Goal: Book appointment/travel/reservation

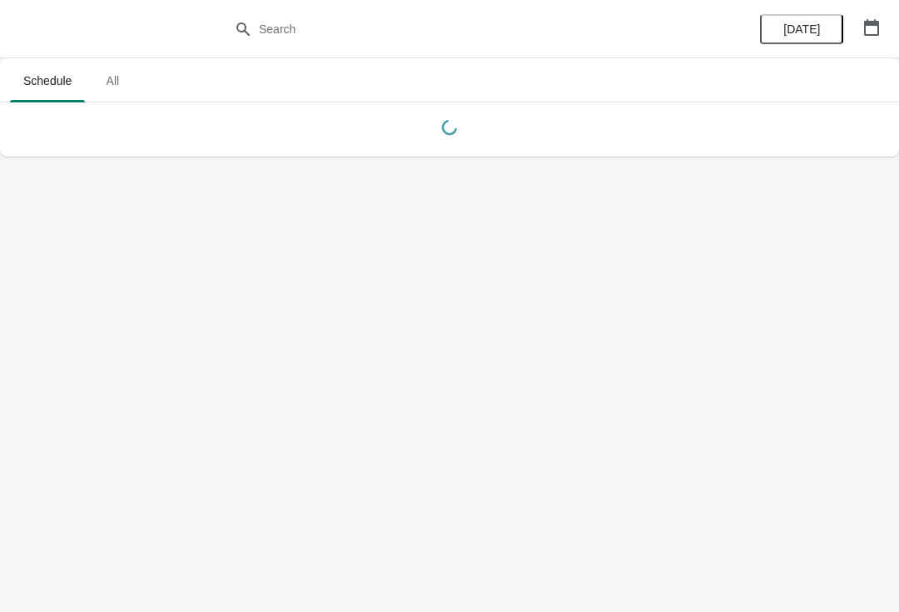
click at [884, 23] on button "button" at bounding box center [872, 27] width 30 height 30
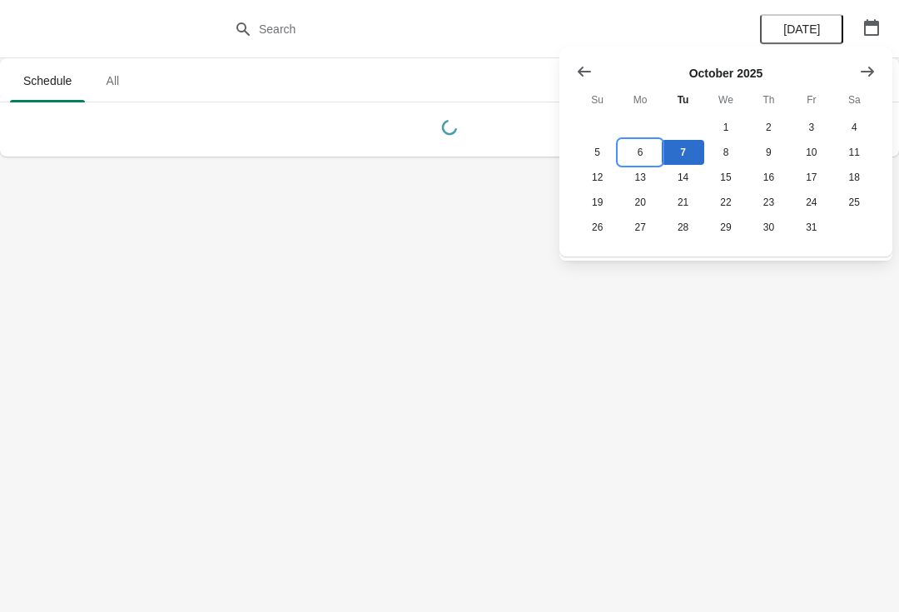
click at [648, 142] on button "6" at bounding box center [640, 152] width 42 height 25
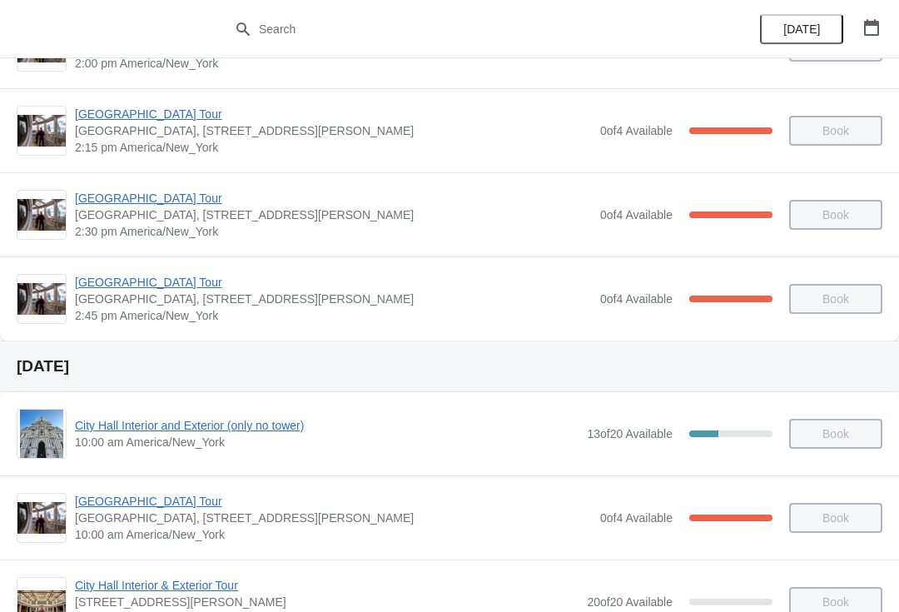
scroll to position [1368, 0]
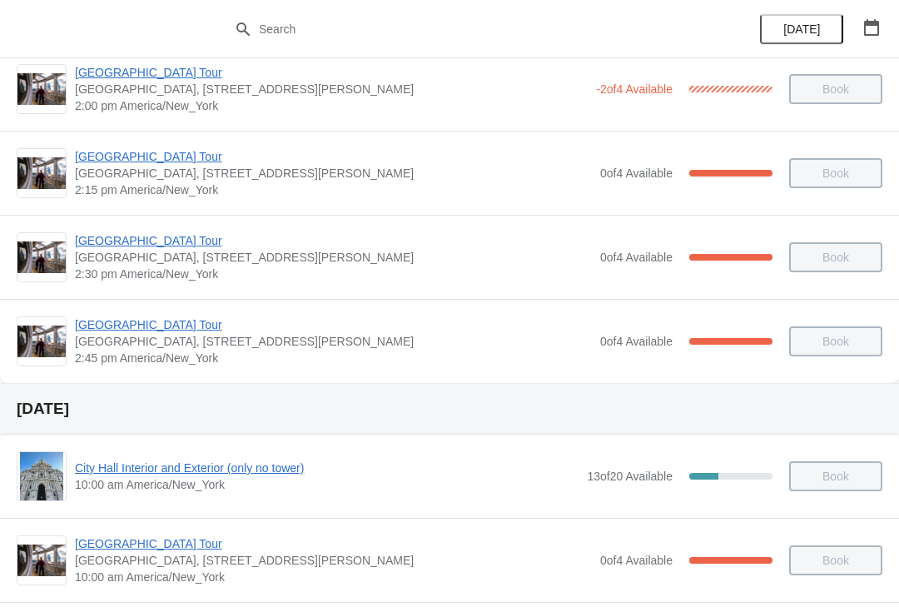
click at [142, 237] on span "[GEOGRAPHIC_DATA] Tour" at bounding box center [333, 240] width 517 height 17
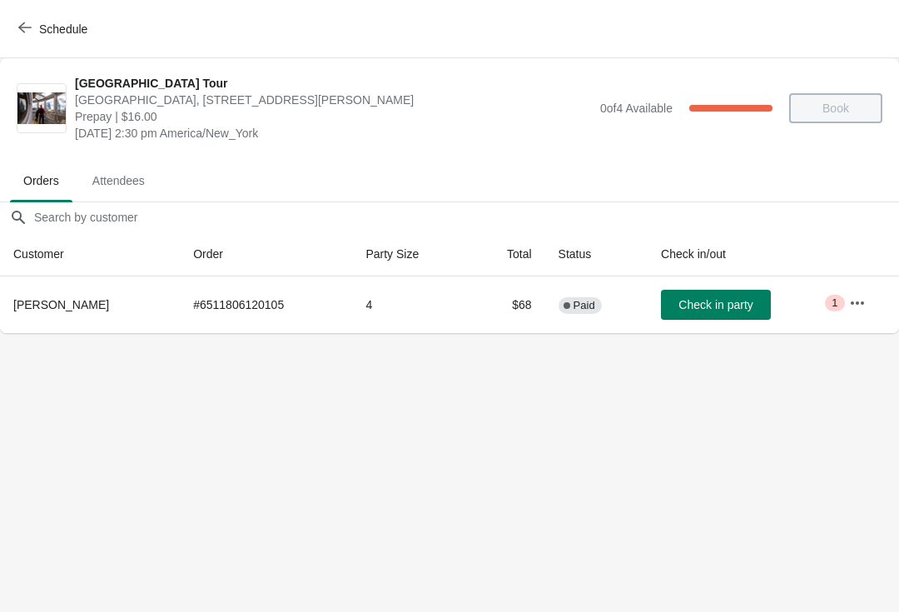
click at [859, 302] on icon "button" at bounding box center [857, 302] width 13 height 3
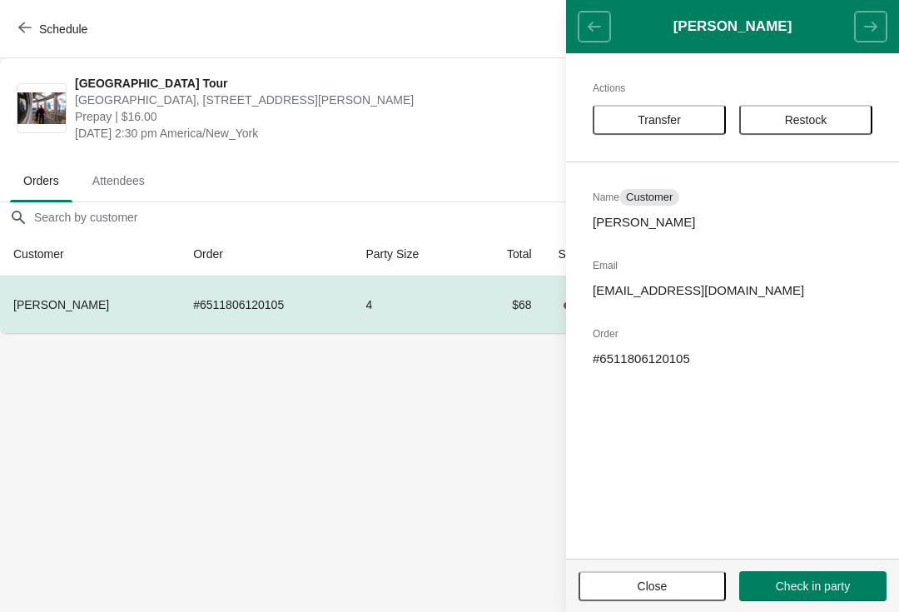
click at [670, 123] on span "Transfer" at bounding box center [659, 119] width 43 height 13
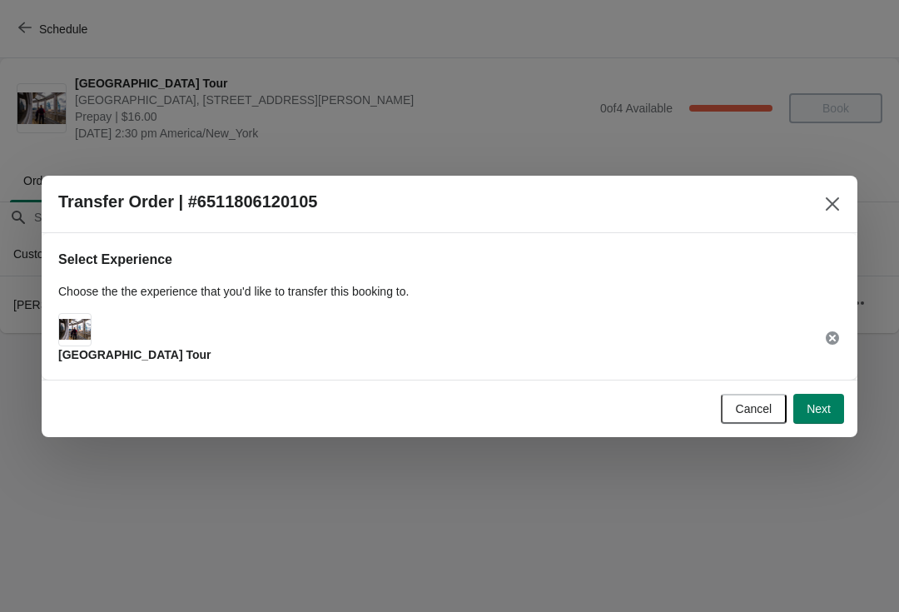
click at [823, 409] on span "Next" at bounding box center [819, 408] width 24 height 13
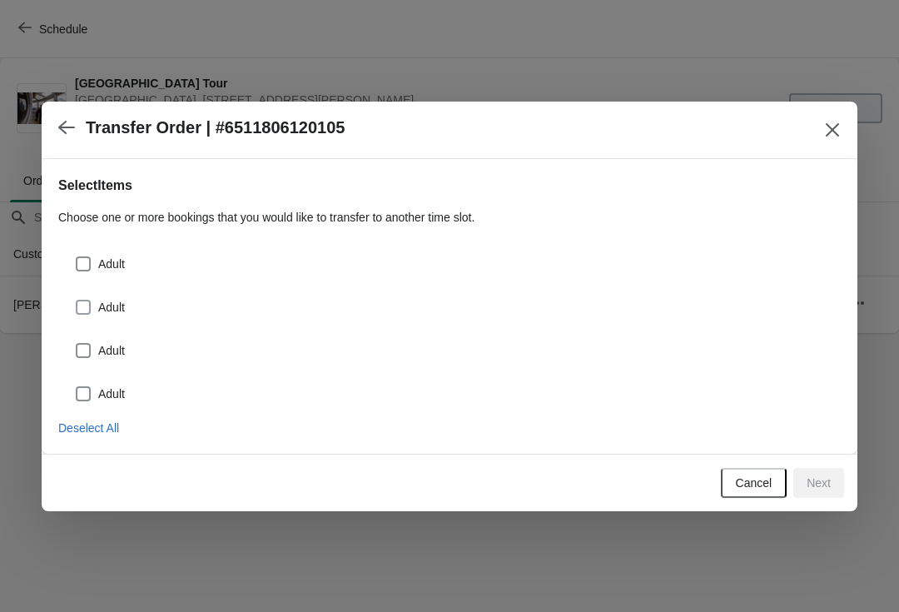
click at [89, 311] on span at bounding box center [83, 307] width 15 height 15
click at [77, 301] on input "Adult" at bounding box center [76, 300] width 1 height 1
checkbox input "true"
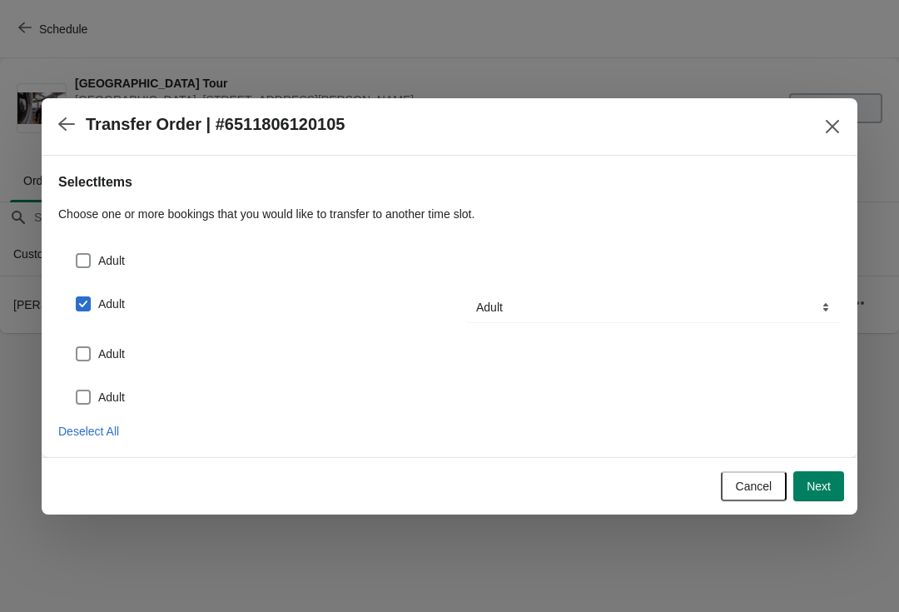
click at [87, 356] on span at bounding box center [83, 353] width 15 height 15
click at [77, 347] on input "Adult" at bounding box center [76, 346] width 1 height 1
checkbox input "true"
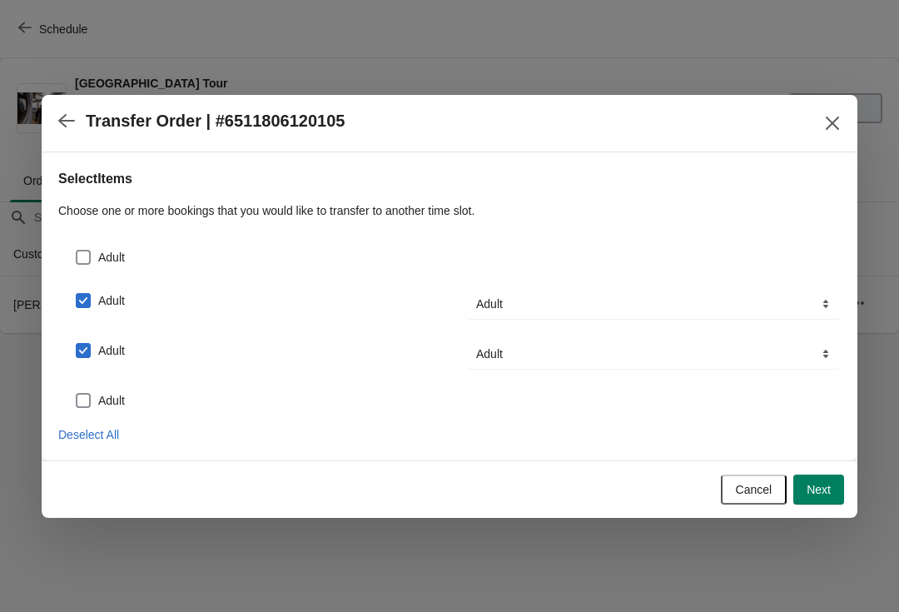
click at [81, 267] on label "Adult" at bounding box center [100, 257] width 50 height 23
click at [77, 251] on input "Adult" at bounding box center [76, 250] width 1 height 1
checkbox input "true"
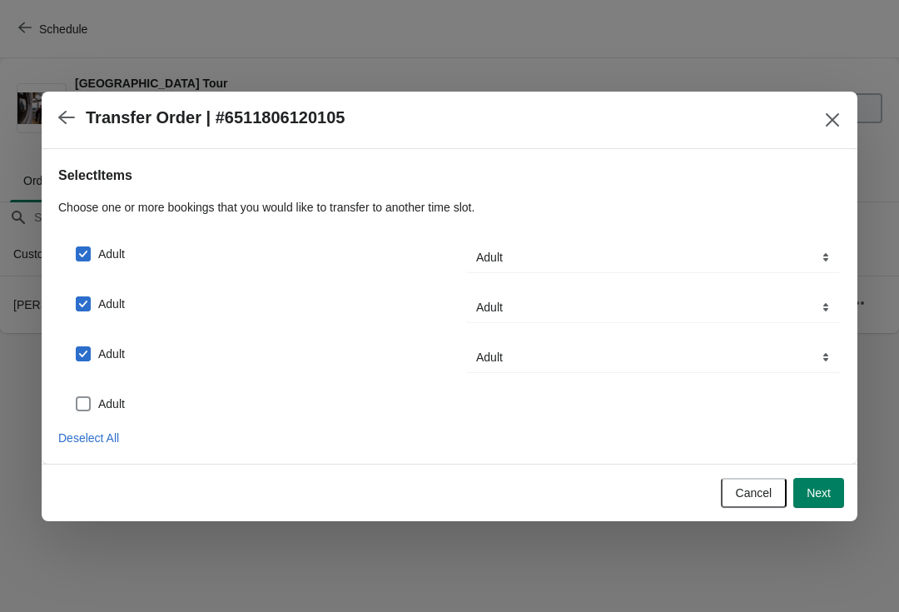
click at [80, 410] on span at bounding box center [83, 403] width 15 height 15
click at [77, 397] on input "Adult" at bounding box center [76, 396] width 1 height 1
checkbox input "true"
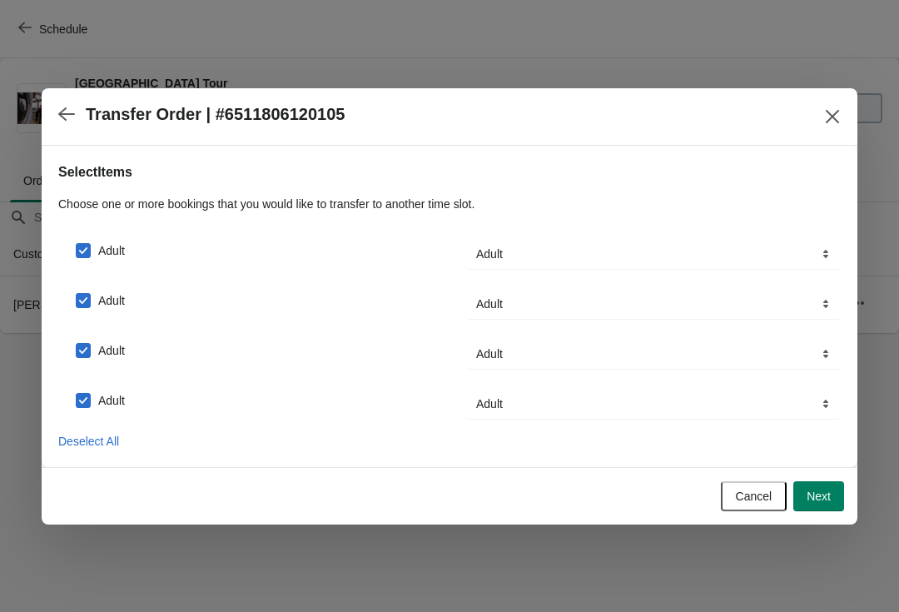
click at [819, 496] on span "Next" at bounding box center [819, 496] width 24 height 13
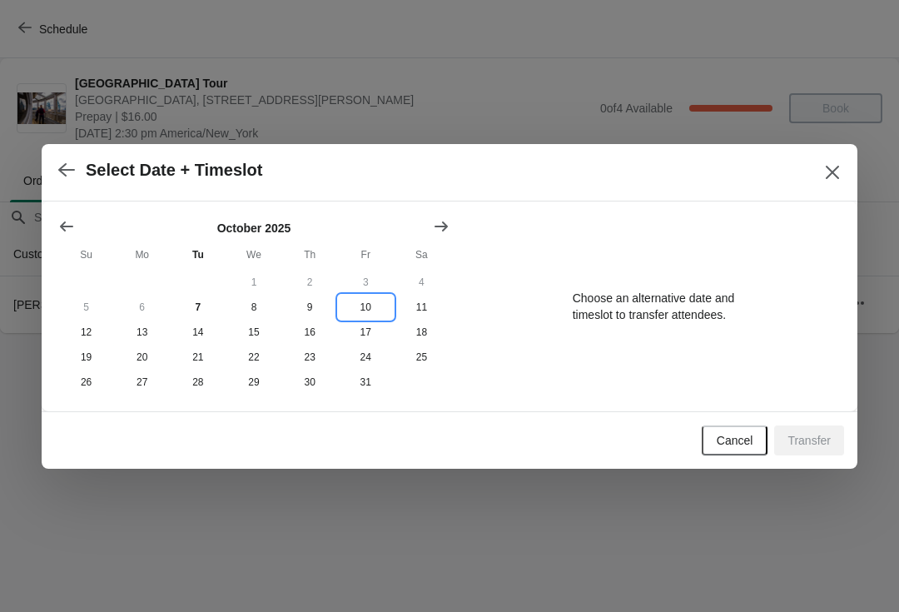
click at [370, 311] on button "10" at bounding box center [366, 307] width 56 height 25
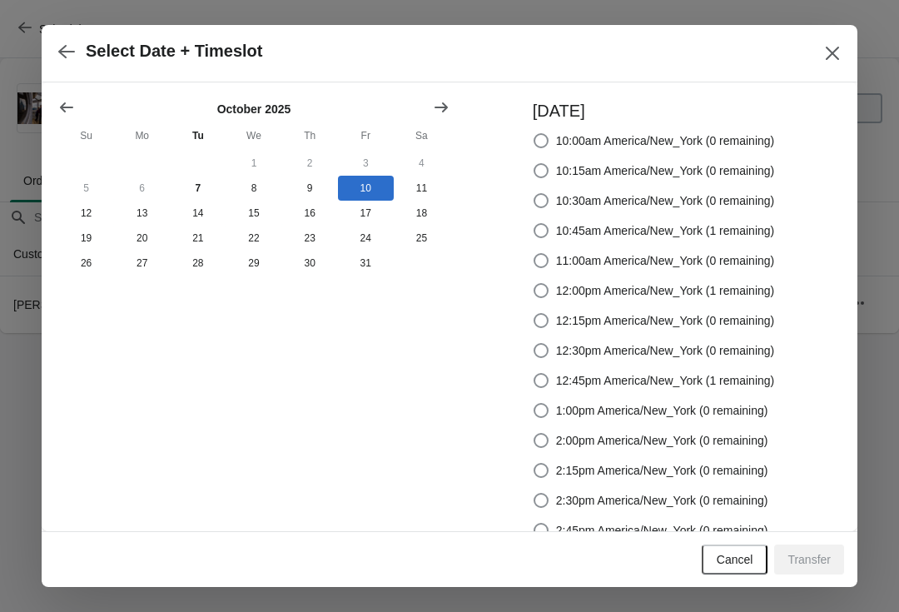
click at [828, 64] on button "Close" at bounding box center [833, 53] width 30 height 30
